Goal: Task Accomplishment & Management: Complete application form

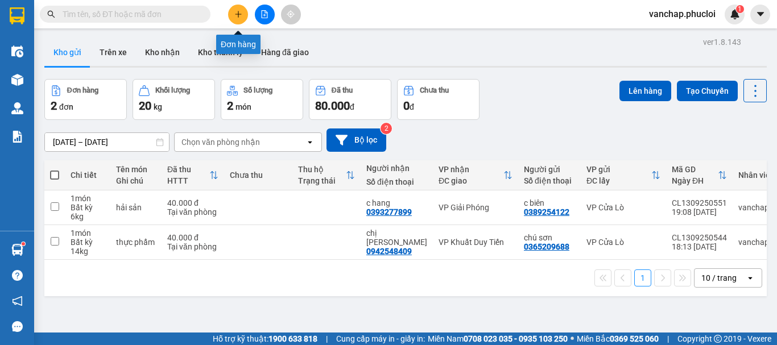
click at [234, 11] on icon "plus" at bounding box center [238, 14] width 8 height 8
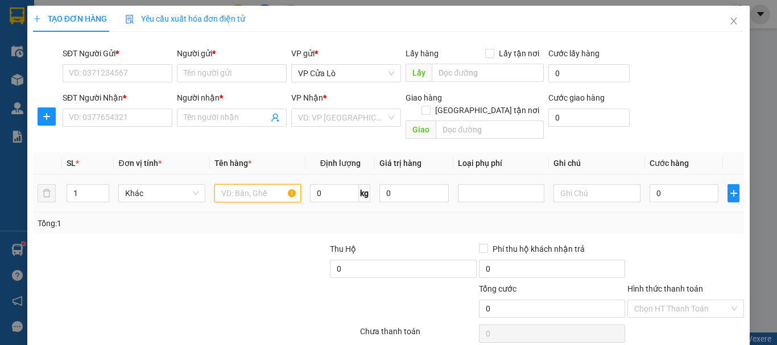
click at [268, 184] on input "text" at bounding box center [257, 193] width 86 height 18
type input "hải sản"
click at [325, 184] on input "0" at bounding box center [334, 193] width 49 height 18
type input "16"
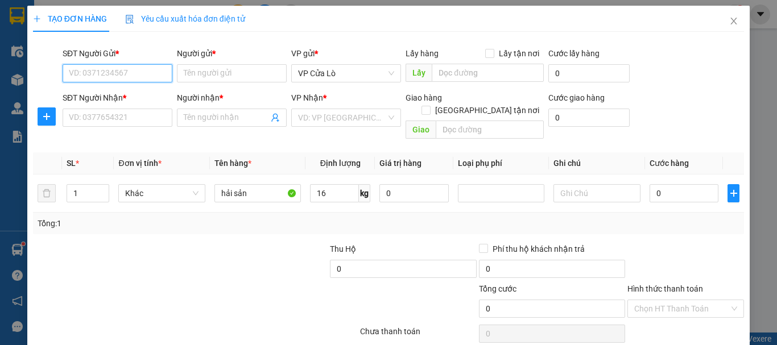
click at [138, 72] on input "SĐT Người Gửi *" at bounding box center [118, 73] width 110 height 18
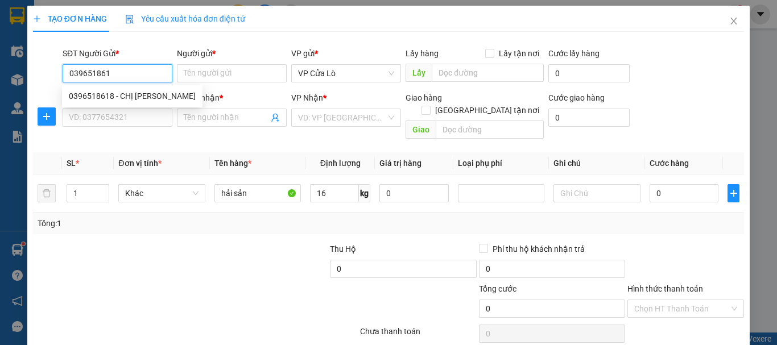
type input "0396518618"
click at [100, 101] on div "0396518618 - CHỊ [PERSON_NAME]" at bounding box center [132, 96] width 127 height 13
type input "CHỊ [PERSON_NAME]"
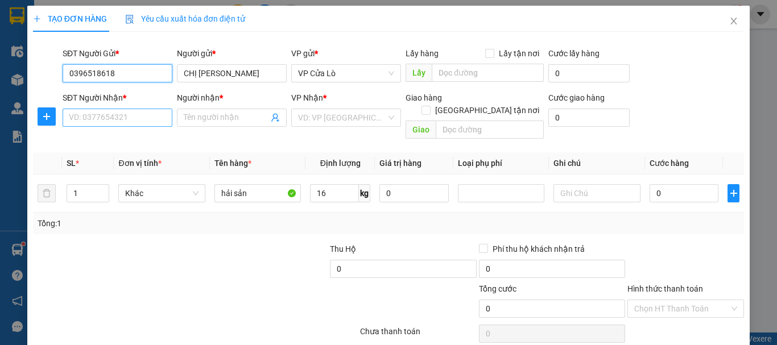
type input "0396518618"
click at [99, 115] on input "SĐT Người Nhận *" at bounding box center [118, 118] width 110 height 18
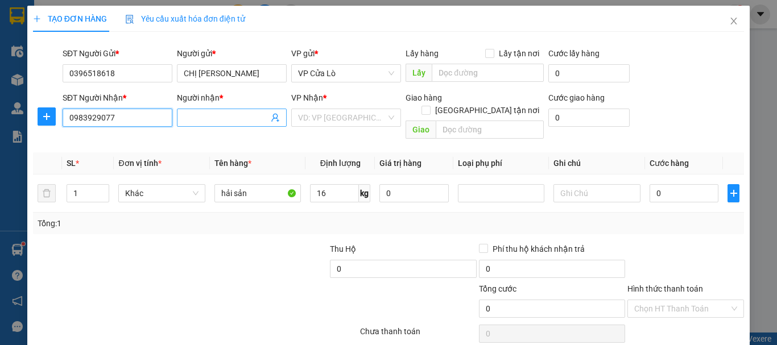
type input "0983929077"
click at [199, 121] on input "Người nhận *" at bounding box center [226, 117] width 85 height 13
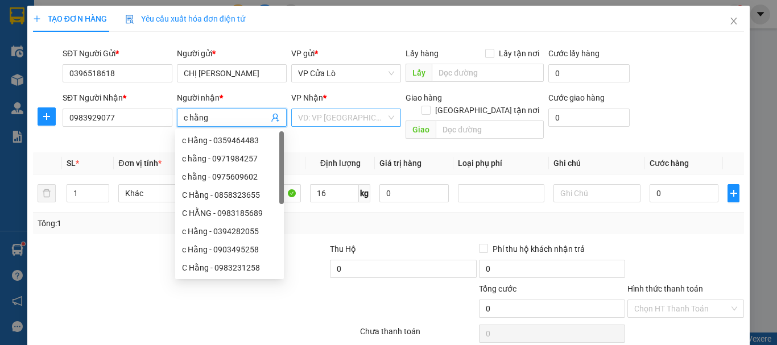
type input "c hằng"
click at [347, 120] on input "search" at bounding box center [342, 117] width 88 height 17
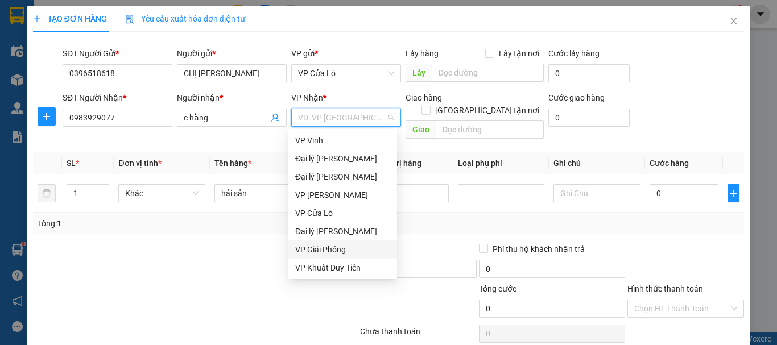
click at [346, 249] on div "VP Giải Phóng" at bounding box center [342, 249] width 95 height 13
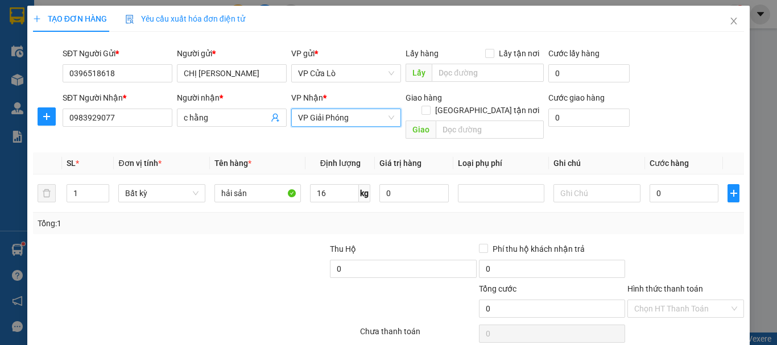
click at [255, 268] on div at bounding box center [254, 263] width 148 height 40
click at [328, 184] on input "16" at bounding box center [334, 193] width 49 height 18
type input "16"
click at [256, 218] on div "Tổng: 1" at bounding box center [388, 224] width 711 height 22
click at [257, 218] on div "Tổng: 1" at bounding box center [388, 224] width 711 height 22
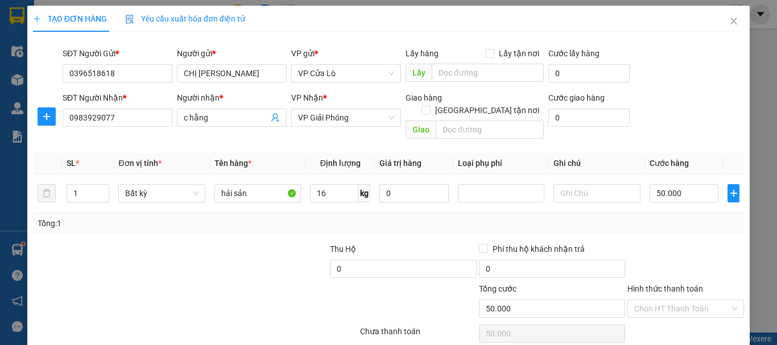
type input "50.000"
click at [667, 184] on input "50.000" at bounding box center [684, 193] width 69 height 18
click at [650, 184] on input "50.000" at bounding box center [684, 193] width 69 height 18
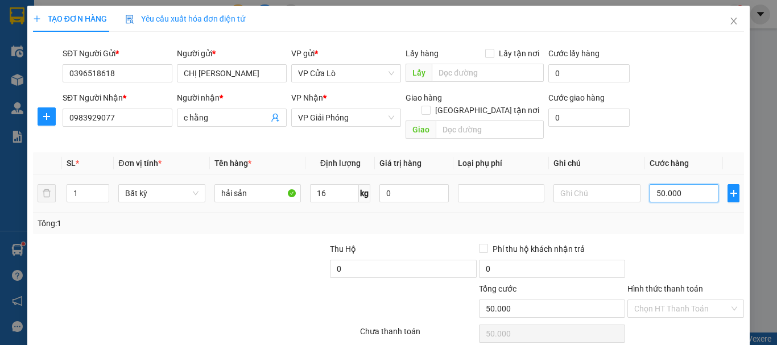
click at [653, 184] on input "50.000" at bounding box center [684, 193] width 69 height 18
type input "0.000"
type input "0"
type input "60.000"
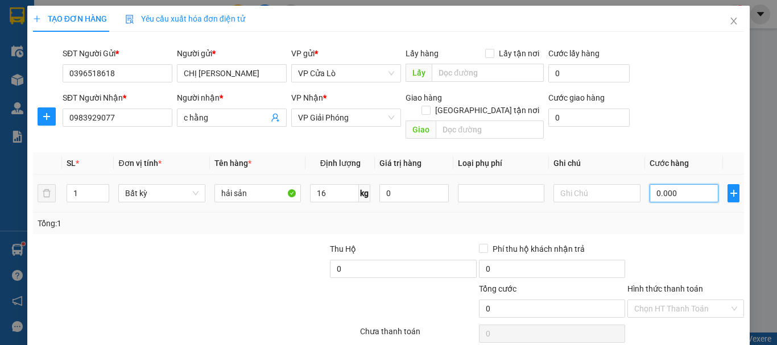
type input "60.000"
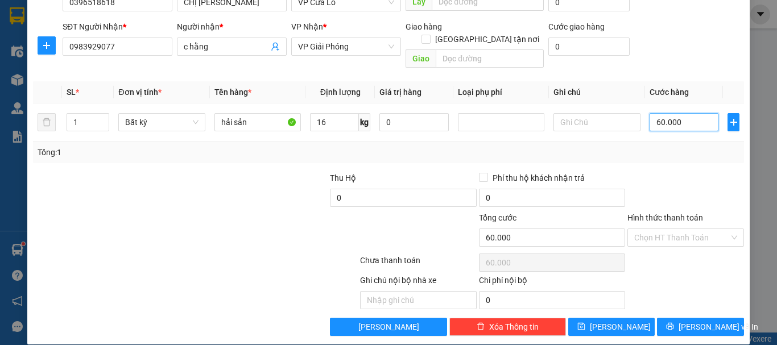
scroll to position [72, 0]
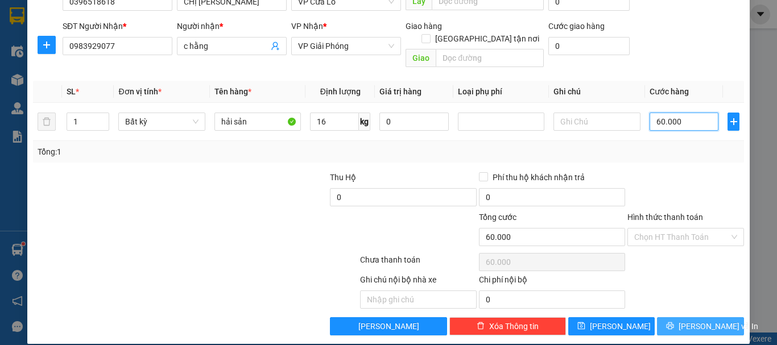
type input "60.000"
click at [673, 317] on button "[PERSON_NAME] và In" at bounding box center [700, 326] width 87 height 18
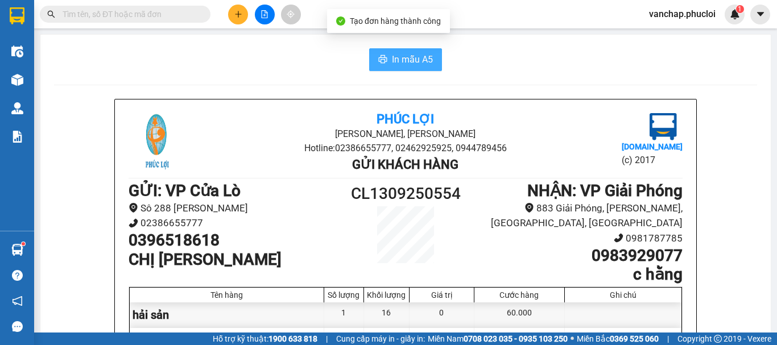
click at [421, 51] on button "In mẫu A5" at bounding box center [405, 59] width 73 height 23
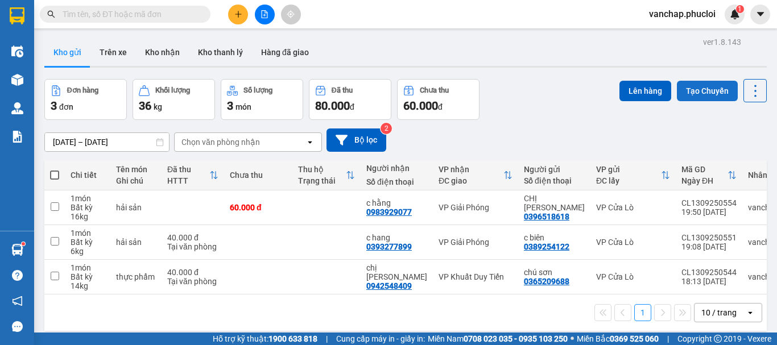
click at [702, 86] on button "Tạo Chuyến" at bounding box center [707, 91] width 61 height 20
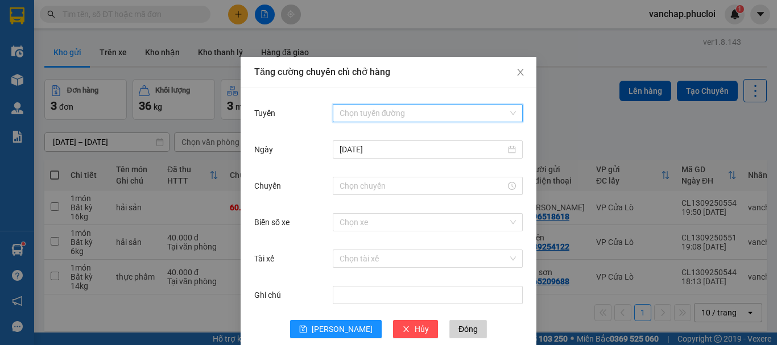
click at [436, 115] on input "Tuyến" at bounding box center [424, 113] width 168 height 17
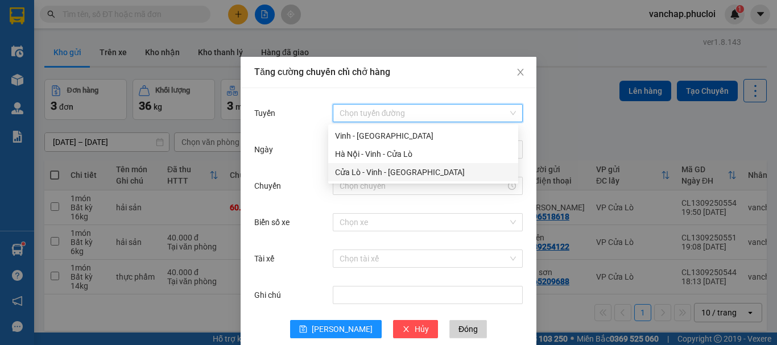
click at [428, 175] on div "Cửa Lò - Vinh - [GEOGRAPHIC_DATA]" at bounding box center [423, 172] width 176 height 13
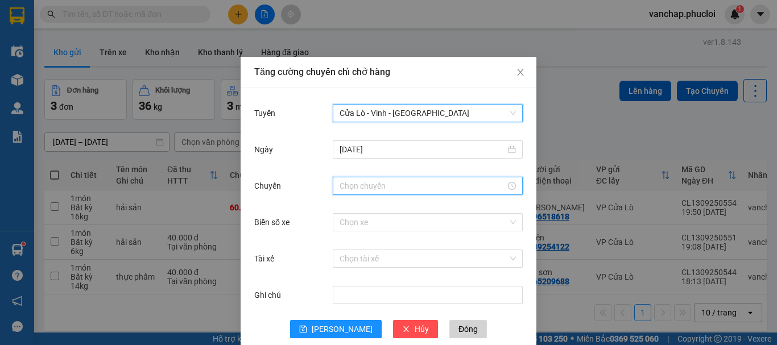
drag, startPoint x: 439, startPoint y: 191, endPoint x: 441, endPoint y: 197, distance: 6.4
click at [439, 193] on div at bounding box center [428, 186] width 190 height 18
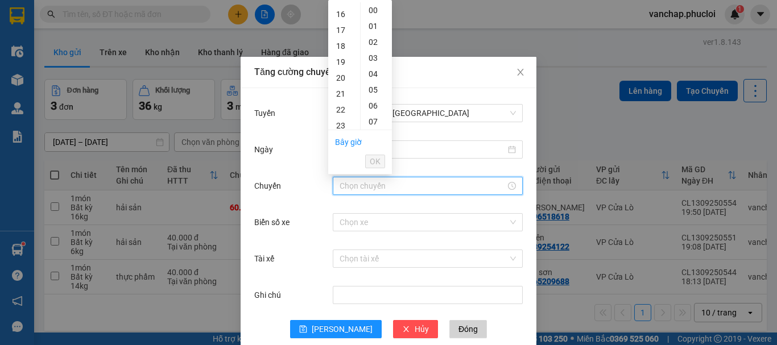
scroll to position [284, 0]
click at [338, 78] on div "22" at bounding box center [344, 76] width 32 height 16
type input "22:00"
drag, startPoint x: 379, startPoint y: 160, endPoint x: 376, endPoint y: 201, distance: 41.6
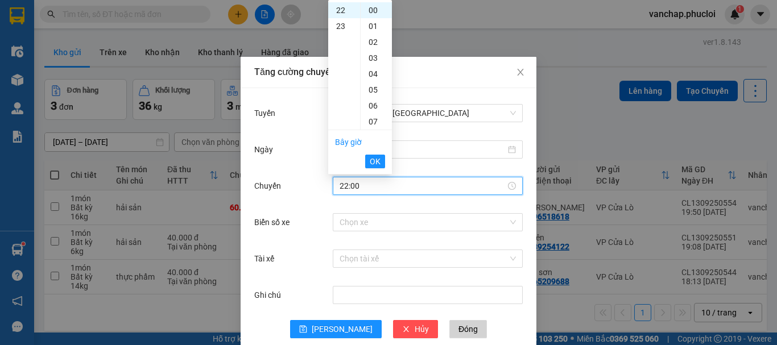
click at [379, 164] on span "OK" at bounding box center [375, 161] width 11 height 13
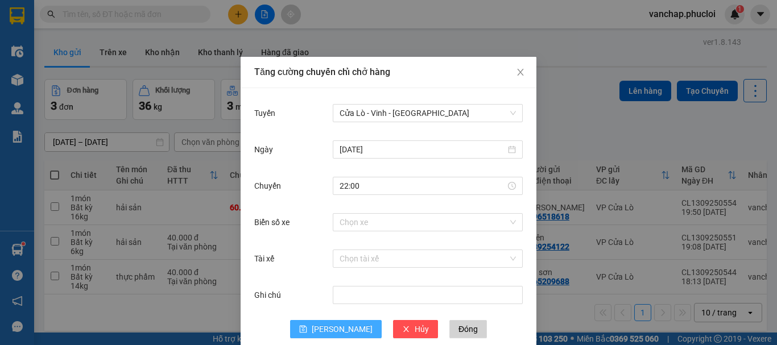
click at [307, 333] on span "save" at bounding box center [303, 329] width 8 height 9
click at [458, 330] on span "Đóng" at bounding box center [467, 329] width 19 height 13
